Goal: Navigation & Orientation: Find specific page/section

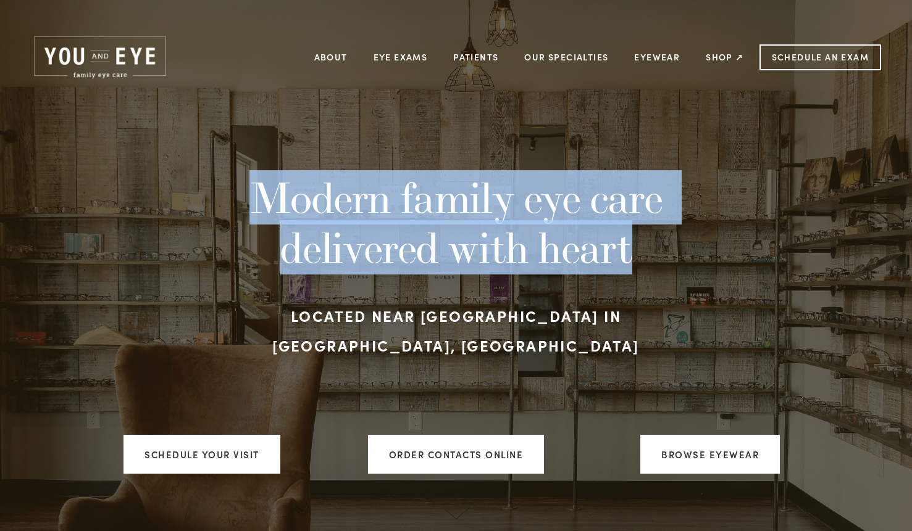
drag, startPoint x: 252, startPoint y: 217, endPoint x: 622, endPoint y: 256, distance: 371.2
click at [622, 256] on h1 "Modern family eye care delivered with heart" at bounding box center [456, 222] width 516 height 99
copy h1 "Modern family eye care delivered with heart"
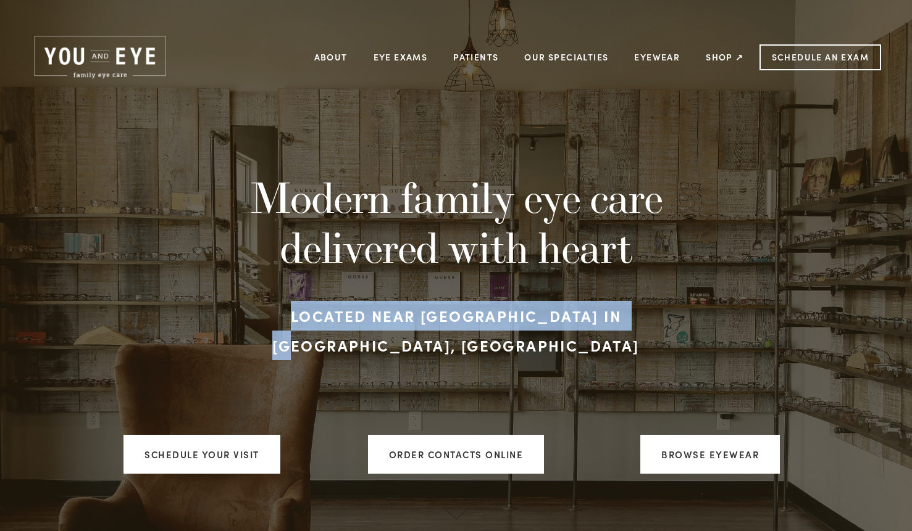
drag, startPoint x: 281, startPoint y: 334, endPoint x: 641, endPoint y: 345, distance: 360.1
click at [641, 345] on h3 "Located near [GEOGRAPHIC_DATA] in [GEOGRAPHIC_DATA], [GEOGRAPHIC_DATA]" at bounding box center [456, 330] width 516 height 59
copy strong "Located near [GEOGRAPHIC_DATA] in [GEOGRAPHIC_DATA], [GEOGRAPHIC_DATA]"
click at [595, 371] on div at bounding box center [456, 397] width 537 height 53
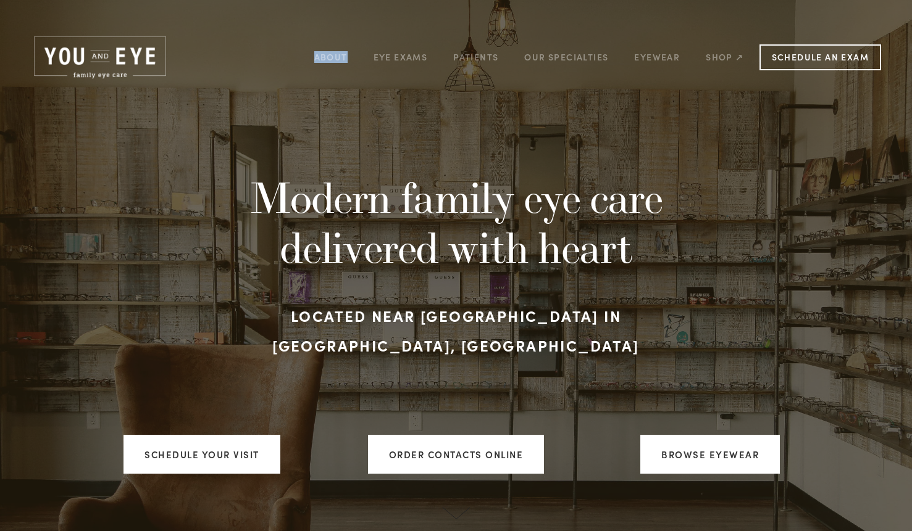
drag, startPoint x: 288, startPoint y: 58, endPoint x: 354, endPoint y: 57, distance: 65.4
click at [354, 57] on div "About Eye Exams Patients Our Specialties [MEDICAL_DATA] management [MEDICAL_DAT…" at bounding box center [564, 57] width 647 height 32
copy link "About"
drag, startPoint x: 368, startPoint y: 53, endPoint x: 425, endPoint y: 62, distance: 58.1
click at [425, 62] on div "About Eye Exams Patients Our Specialties [MEDICAL_DATA] management [MEDICAL_DAT…" at bounding box center [529, 57] width 456 height 19
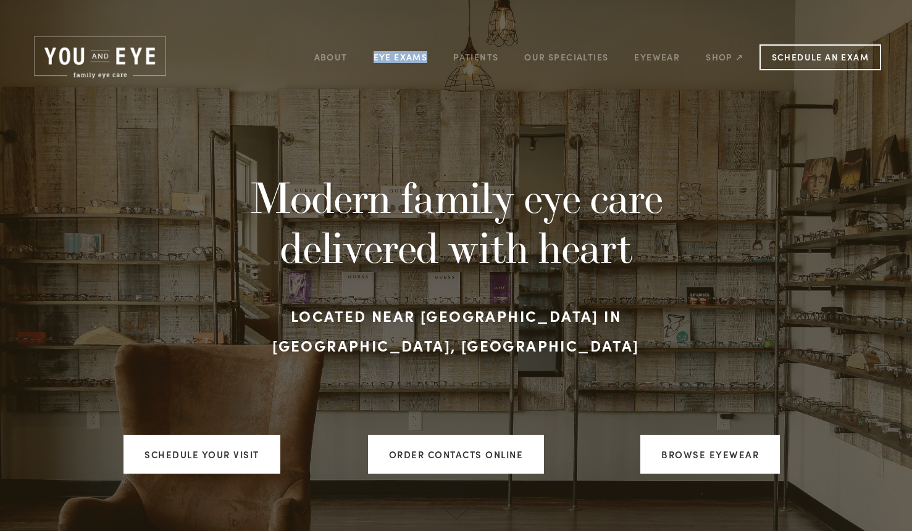
copy div "Eye Exams"
click at [83, 59] on img at bounding box center [100, 57] width 138 height 47
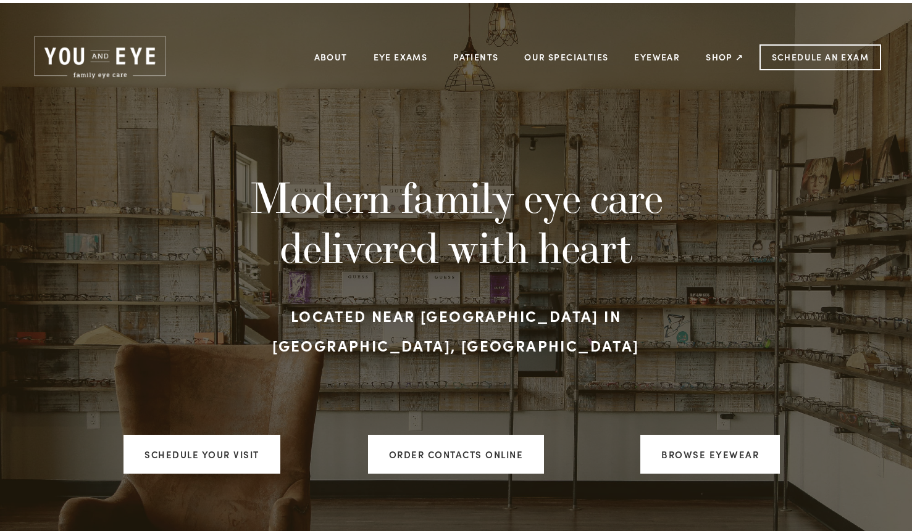
click at [121, 59] on img at bounding box center [100, 57] width 138 height 47
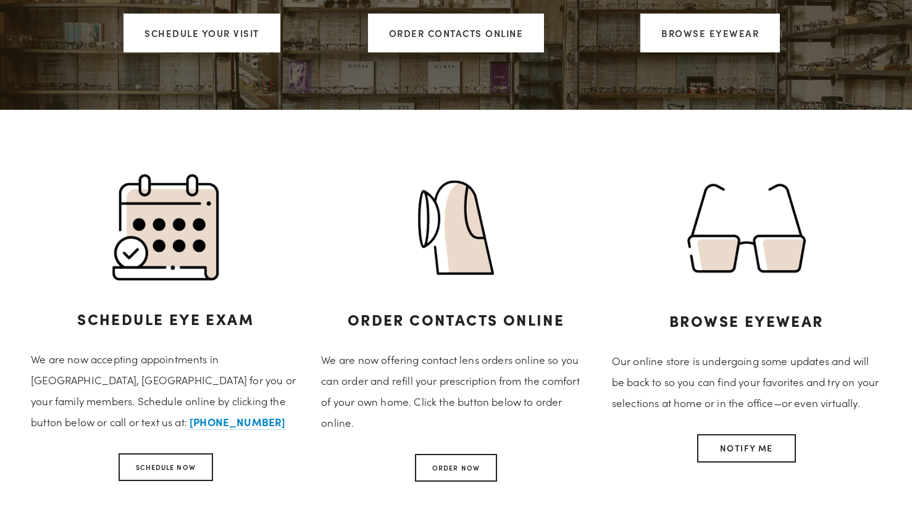
scroll to position [421, 0]
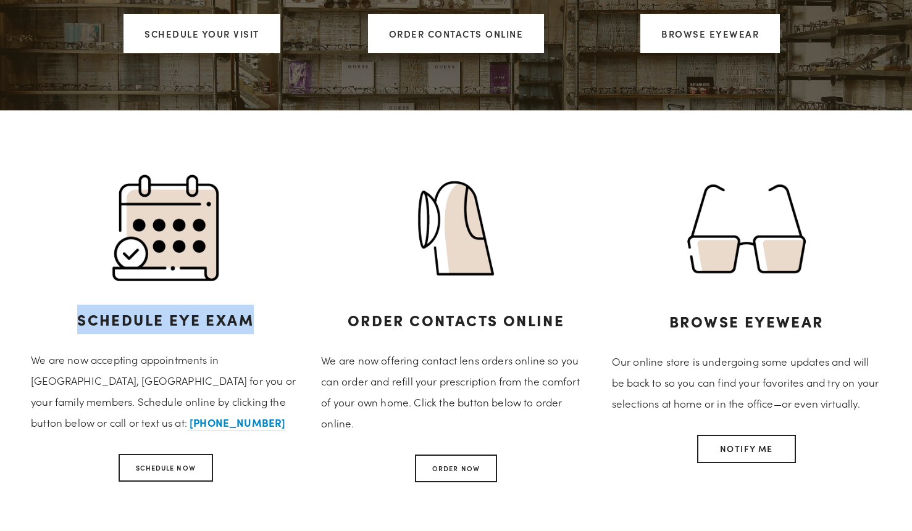
drag, startPoint x: 80, startPoint y: 322, endPoint x: 254, endPoint y: 327, distance: 174.7
click at [254, 327] on h3 "Schedule Eye Exam" at bounding box center [165, 320] width 269 height 30
copy h3 "Schedule Eye Exam"
drag, startPoint x: 33, startPoint y: 359, endPoint x: 80, endPoint y: 421, distance: 77.5
click at [80, 421] on p "We are now accepting appointments in [GEOGRAPHIC_DATA], [GEOGRAPHIC_DATA] for y…" at bounding box center [165, 391] width 269 height 84
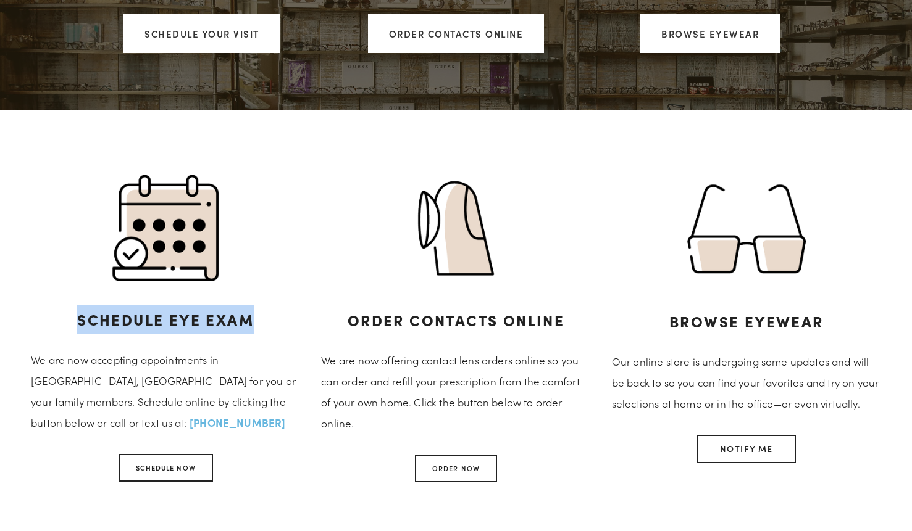
copy p "We are now accepting appointments in [GEOGRAPHIC_DATA], [GEOGRAPHIC_DATA] for y…"
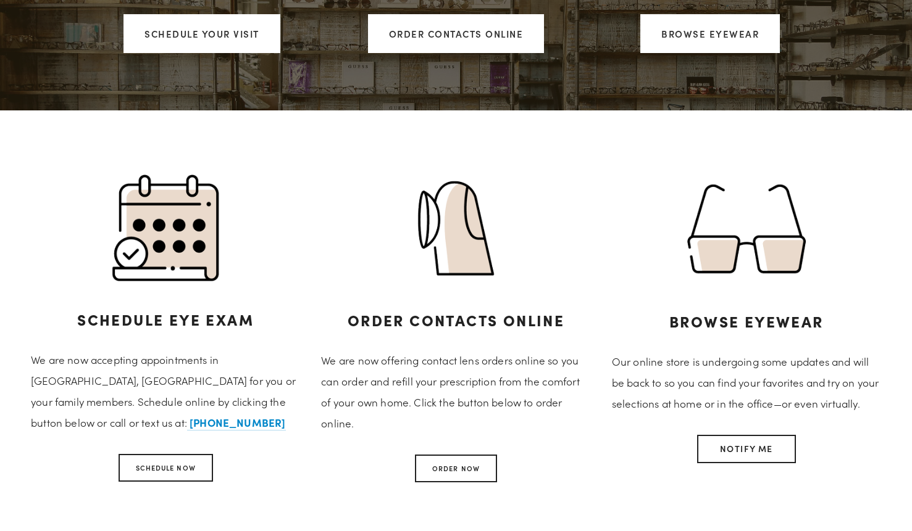
click at [60, 458] on div "Schedule Now" at bounding box center [165, 468] width 269 height 28
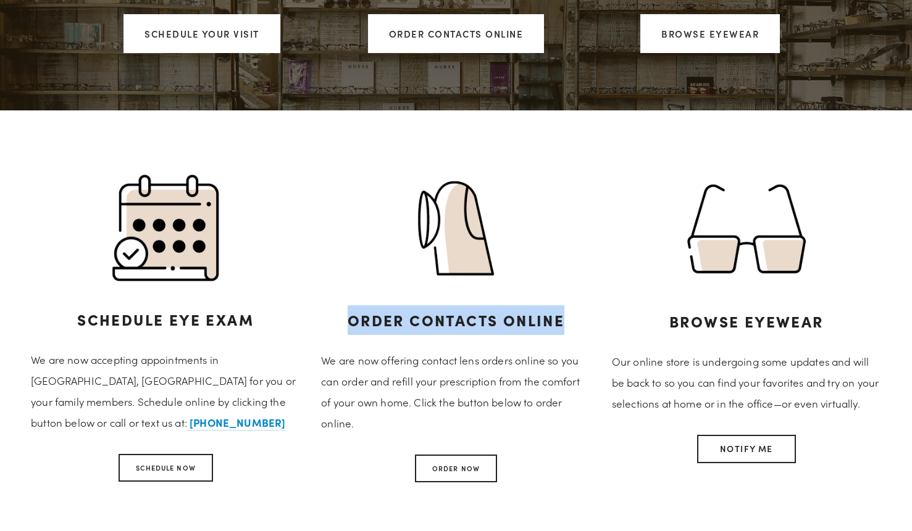
drag, startPoint x: 348, startPoint y: 320, endPoint x: 564, endPoint y: 320, distance: 215.4
click at [564, 320] on h3 "Order Contacts Online" at bounding box center [455, 321] width 269 height 30
copy h3 "Order Contacts Online"
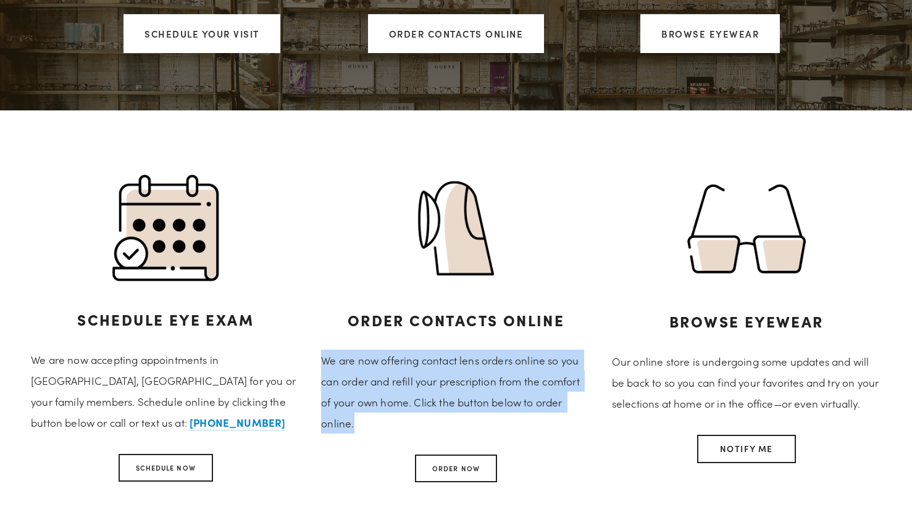
drag, startPoint x: 323, startPoint y: 360, endPoint x: 358, endPoint y: 426, distance: 74.5
click at [358, 426] on p "We are now offering contact lens orders online so you can order and refill your…" at bounding box center [455, 392] width 269 height 84
copy p "We are now offering contact lens orders online so you can order and refill your…"
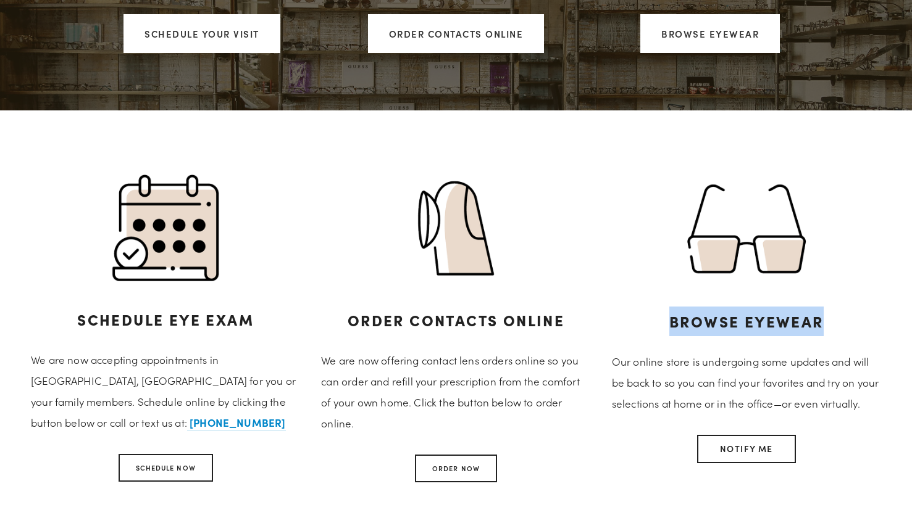
drag, startPoint x: 672, startPoint y: 321, endPoint x: 819, endPoint y: 323, distance: 146.9
click at [819, 323] on h3 "Browse Eyewear" at bounding box center [746, 322] width 269 height 30
copy h3 "Browse Eyewear"
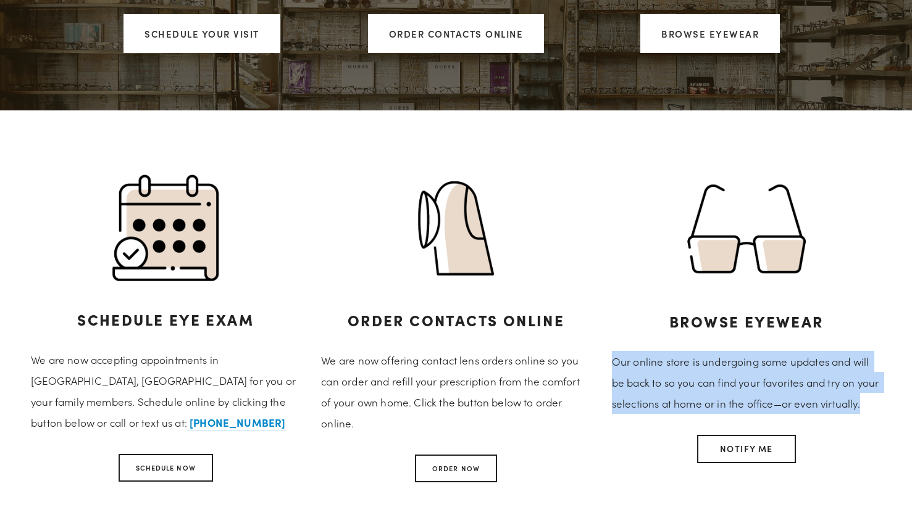
drag, startPoint x: 613, startPoint y: 364, endPoint x: 658, endPoint y: 422, distance: 73.5
click at [658, 414] on p "Our online store is undergoing some updates and will be back to so you can find…" at bounding box center [746, 382] width 269 height 63
copy p "Our online store is undergoing some updates and will be back to so you can find…"
